Goal: Transaction & Acquisition: Purchase product/service

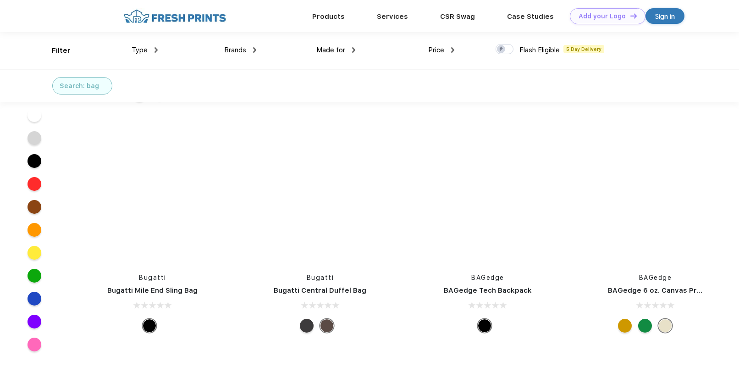
scroll to position [2671, 0]
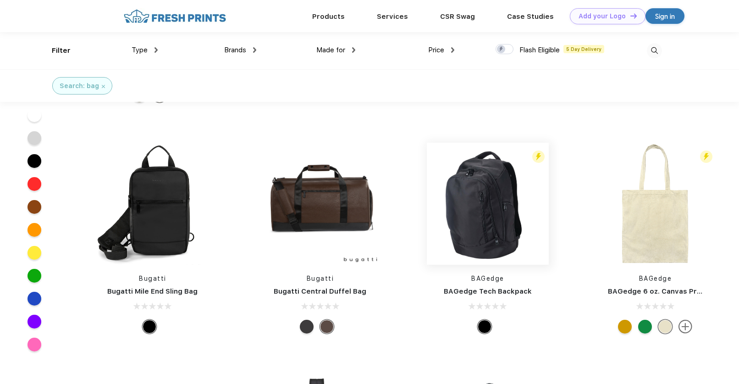
click at [478, 216] on img at bounding box center [488, 204] width 122 height 122
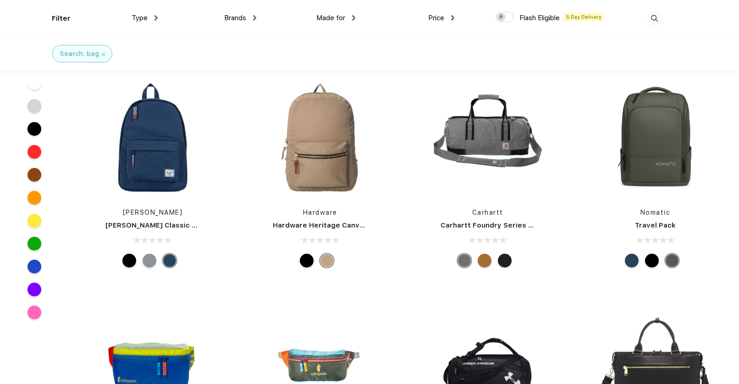
scroll to position [4168, 0]
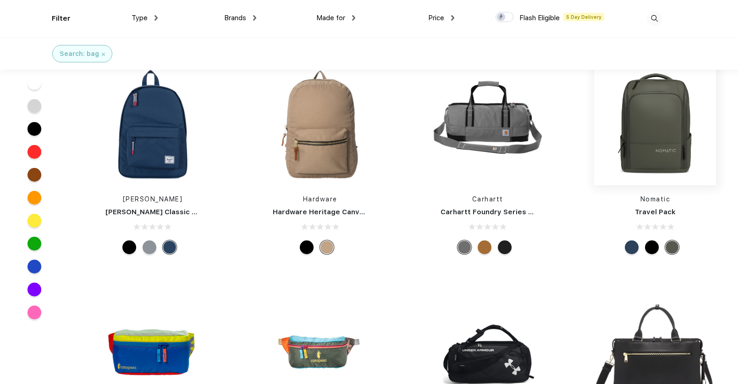
click at [634, 170] on img at bounding box center [655, 124] width 122 height 122
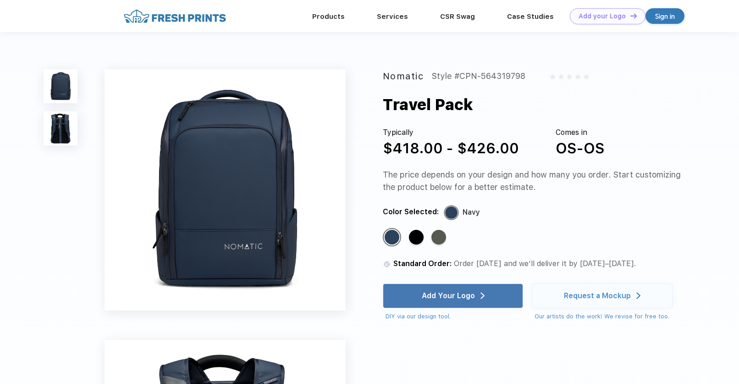
click at [52, 134] on img at bounding box center [61, 128] width 34 height 34
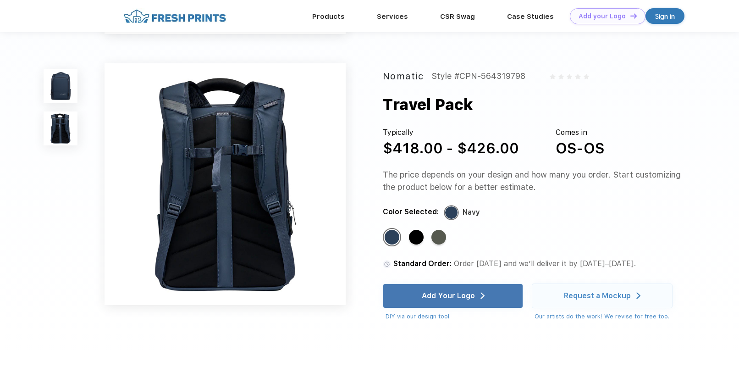
scroll to position [245, 0]
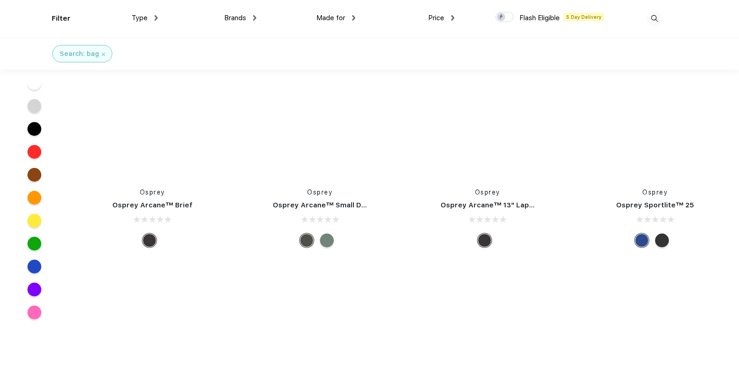
scroll to position [6034, 0]
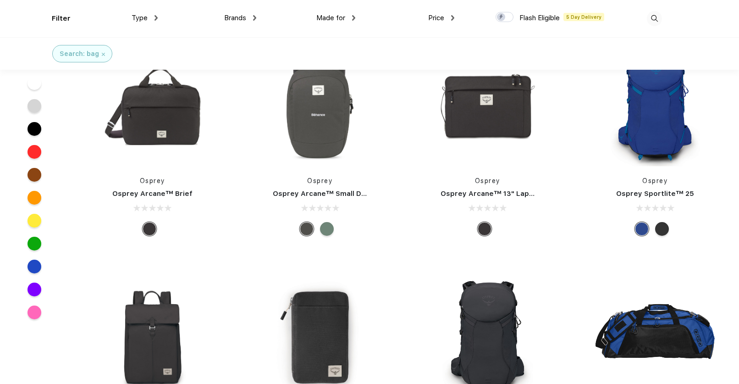
click at [324, 236] on div at bounding box center [327, 229] width 14 height 14
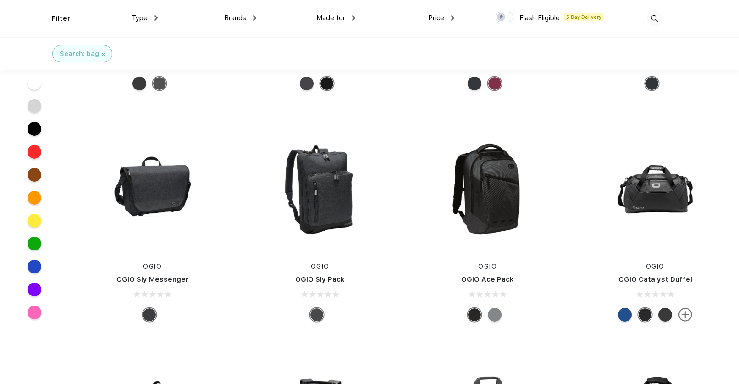
scroll to position [6924, 0]
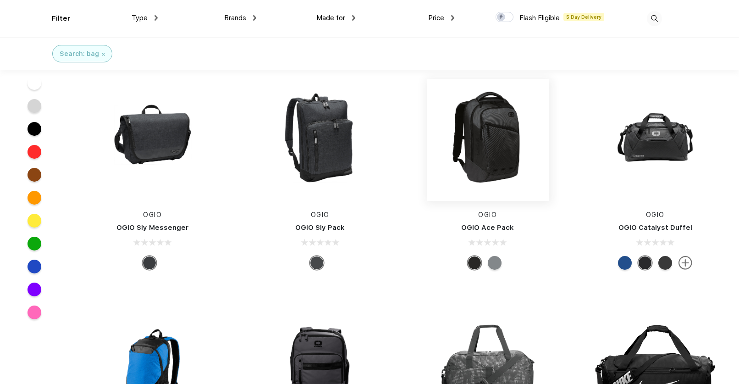
click at [512, 201] on img at bounding box center [488, 140] width 122 height 122
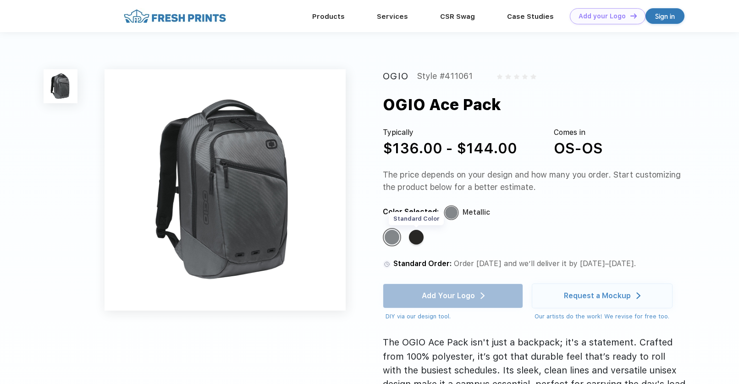
click at [412, 237] on div "Standard Color" at bounding box center [416, 237] width 15 height 15
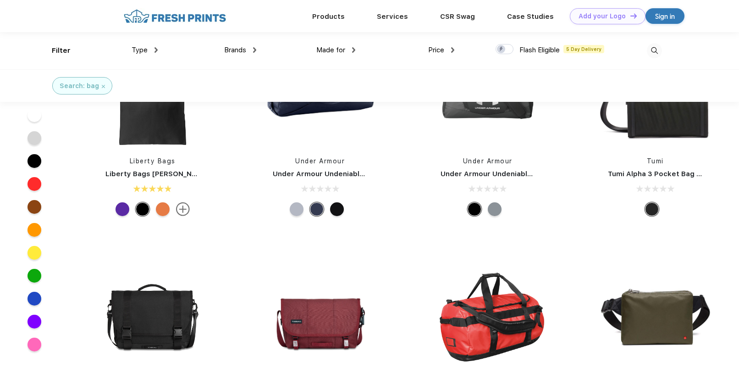
scroll to position [688, 0]
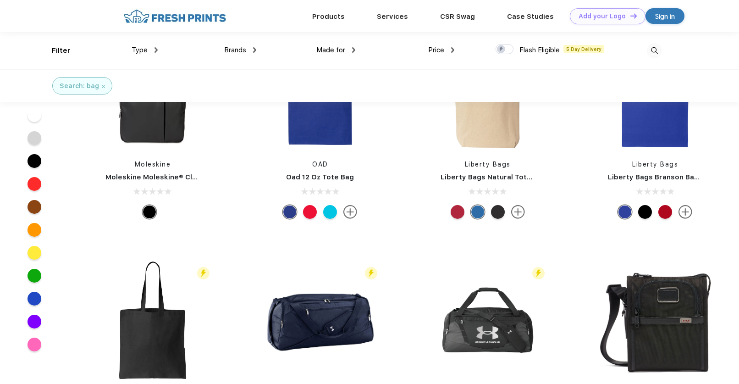
click at [251, 51] on div "Brands" at bounding box center [240, 50] width 32 height 11
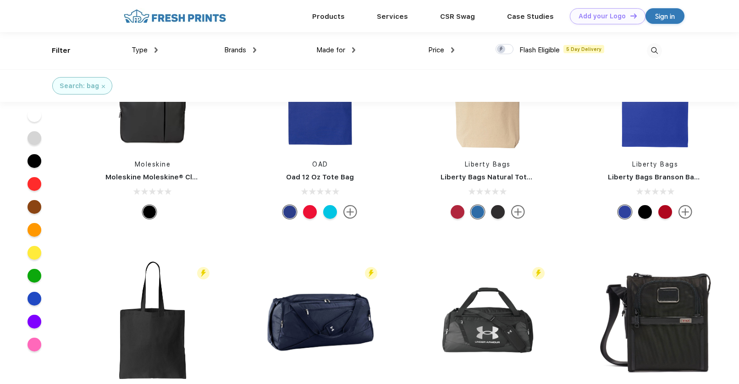
click at [63, 55] on div "Type Shirts Sweaters Bottoms Accessories Hats Tanks Jackets Jerseys Polos" at bounding box center [108, 50] width 99 height 37
click at [64, 48] on div "Type Shirts Sweaters Bottoms Accessories Hats Tanks Jackets Jerseys Polos" at bounding box center [108, 50] width 99 height 37
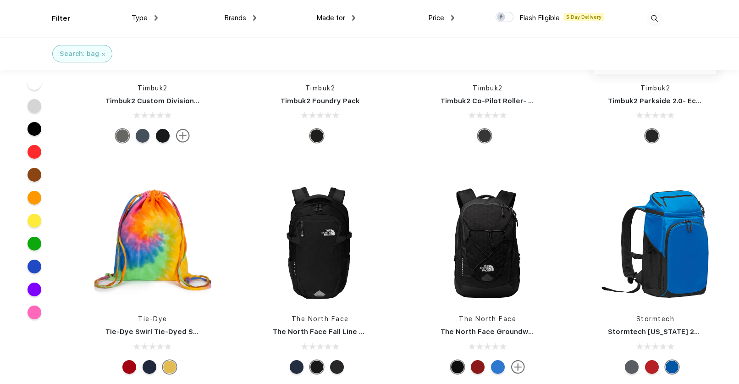
scroll to position [5206, 0]
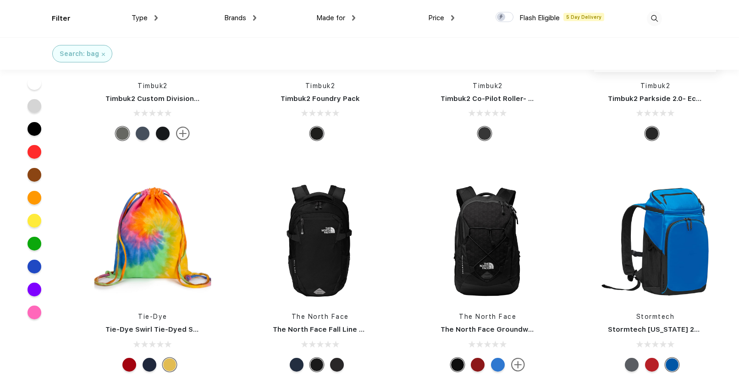
click at [663, 72] on img at bounding box center [655, 11] width 122 height 122
